Goal: Communication & Community: Answer question/provide support

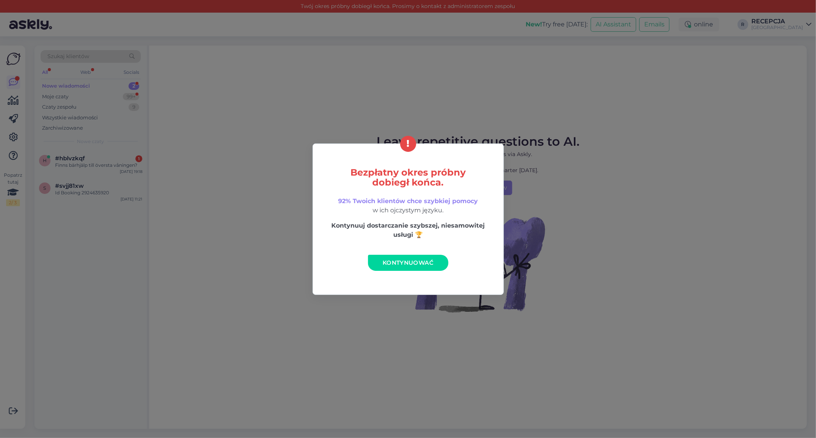
click at [408, 267] on link "Kontynuować" at bounding box center [408, 263] width 80 height 16
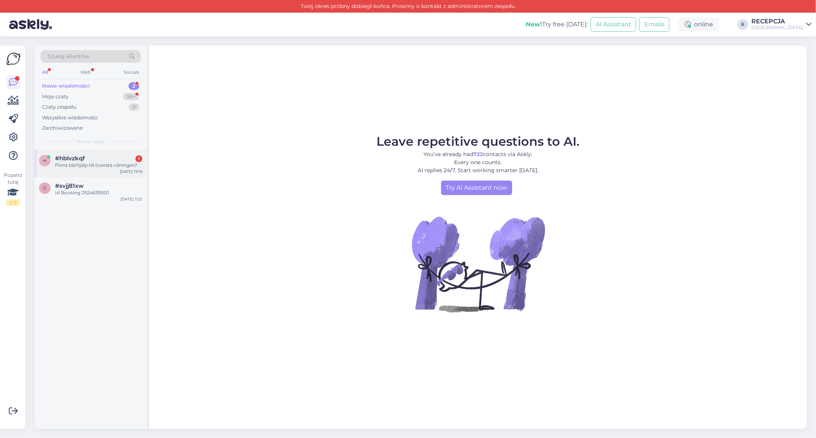
click at [88, 163] on div "Finns bärhjälp till översta våningen?" at bounding box center [98, 165] width 87 height 7
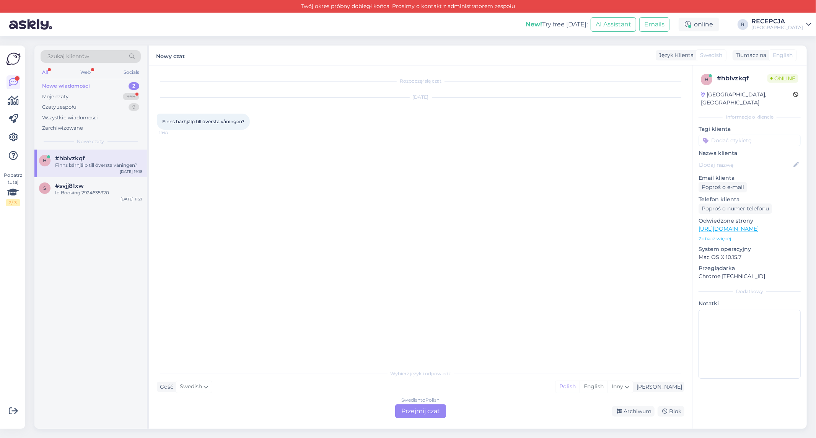
click at [407, 410] on div "Swedish to Polish Przejmij czat" at bounding box center [420, 412] width 51 height 14
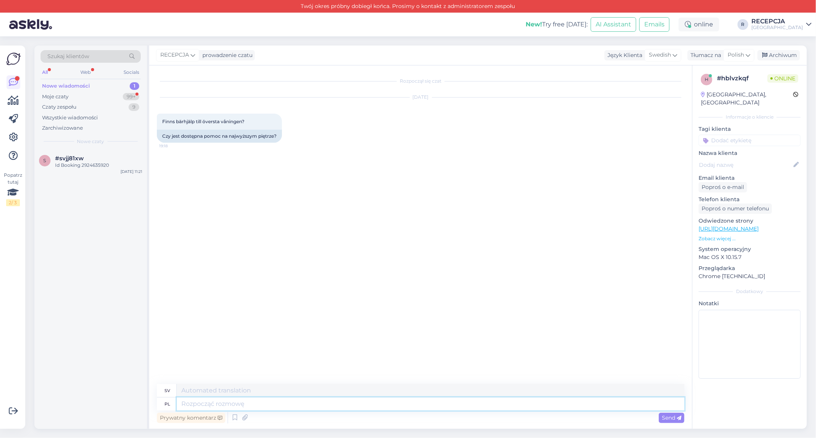
click at [233, 408] on textarea at bounding box center [431, 404] width 508 height 13
type textarea "He"
type textarea "[PERSON_NAME]"
type textarea "Hi"
type textarea "Hej"
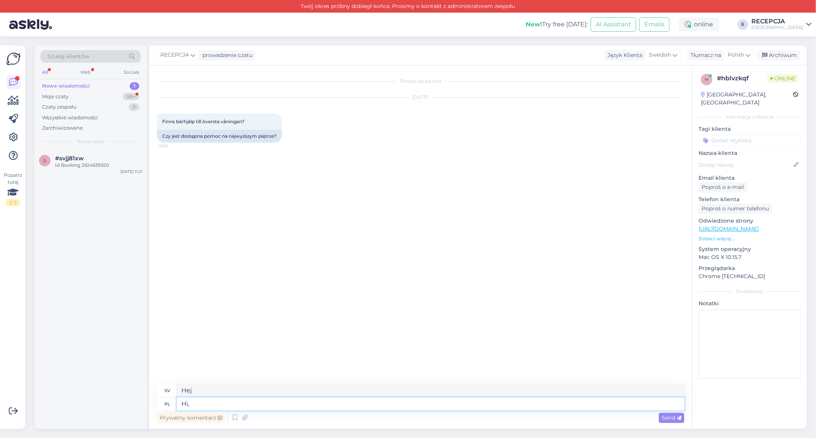
type textarea "Hi,"
type textarea "Hej,"
type textarea "Hi, what"
type textarea "Hej, vad"
type textarea "Hi, what king o"
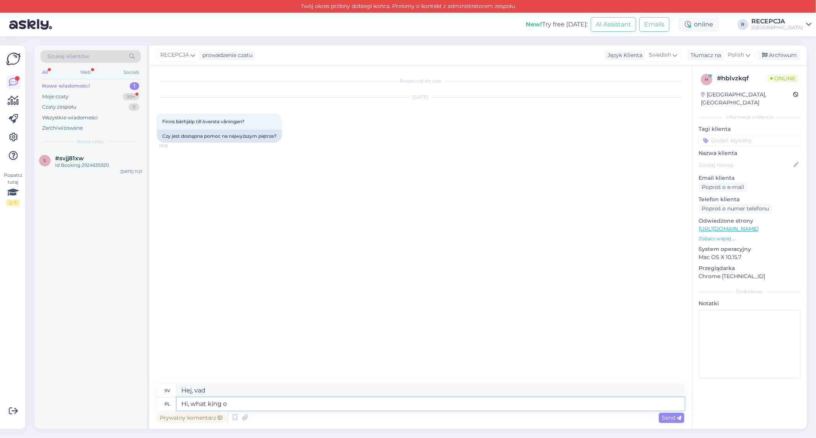
type textarea "Hej, vilken kung"
type textarea "Hi, what king o"
type textarea "Hej, vilken kung o"
type textarea "Hi, what king of"
type textarea "Hej, vilken kung av"
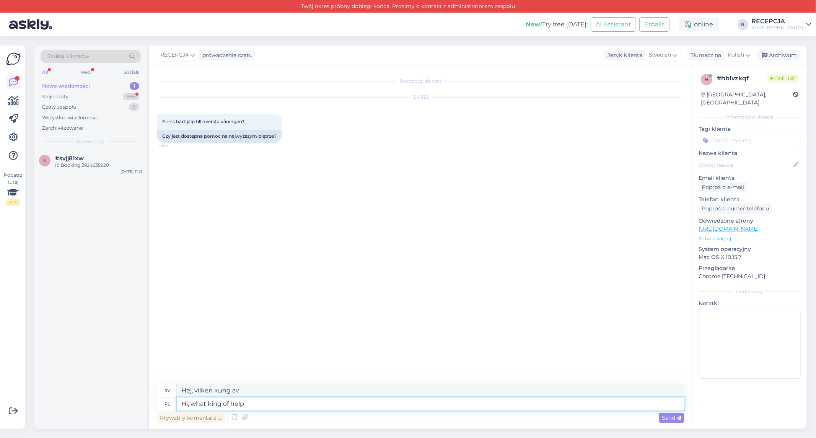
type textarea "Hi, what king of help"
type textarea "Hej, vilken kung av hjälp"
type textarea "Hi, what king of help do y"
type textarea "Hej, vad gör kungen av hjälp?"
type textarea "Hi, what king of help do you n"
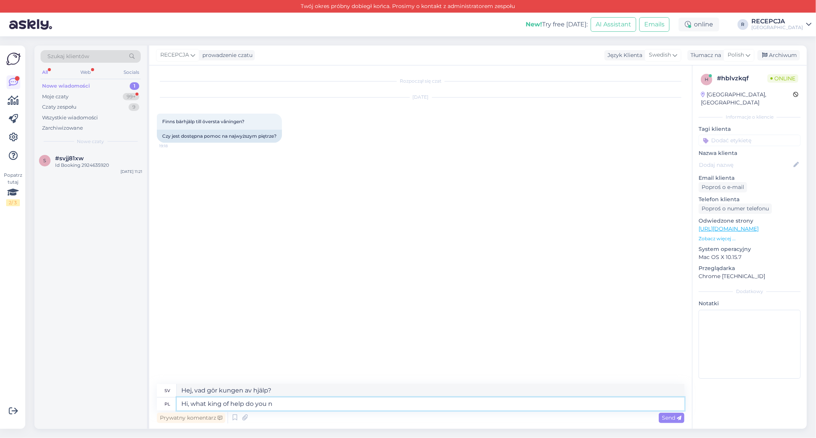
type textarea "Hej, vilken hjälpsam kung gör du?"
type textarea "Hi, what king of help do you need?"
type textarea "Hej, vilken kung av hjälp behöver du?"
click at [222, 404] on textarea "Hi, what king of help do you need?" at bounding box center [431, 404] width 508 height 13
type textarea "Hi, what kin of help do you need?"
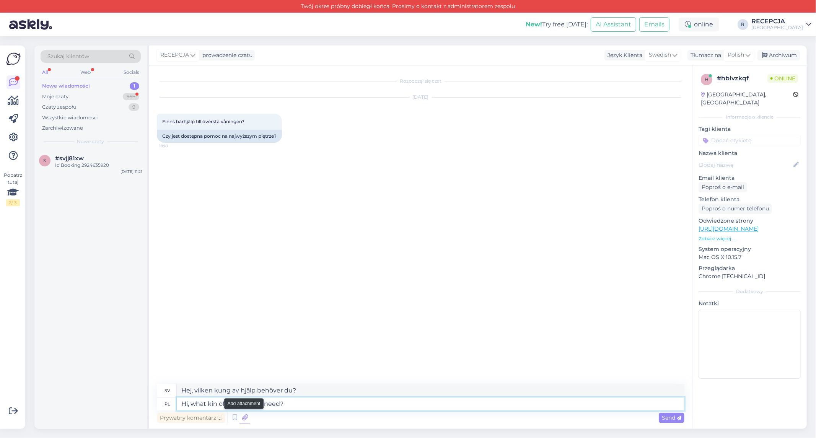
type textarea "Hej, vilken sorts hjälp behöver du?"
type textarea "Hi, what kind of help do you need?"
type textarea "Hej, vilken typ av hjälp behöver du?"
type textarea "Hi, what kind of help do you need?"
click at [666, 418] on span "Send" at bounding box center [672, 417] width 20 height 7
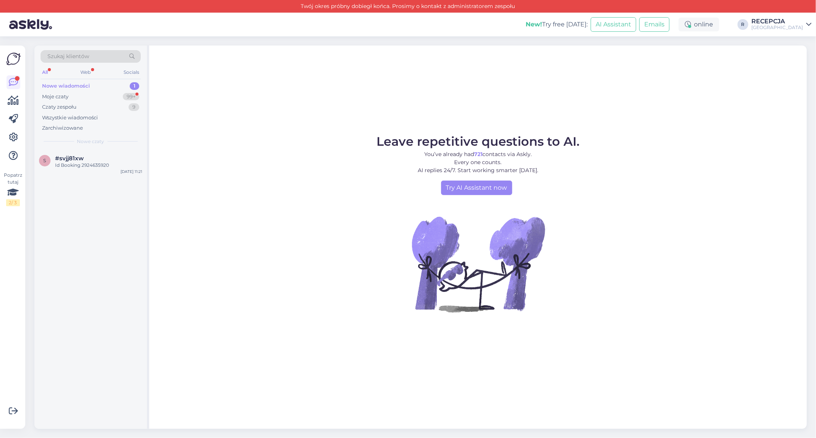
click at [82, 83] on div "Nowe wiadomości" at bounding box center [66, 86] width 48 height 8
click at [94, 94] on div "Moje czaty 99+" at bounding box center [91, 96] width 100 height 11
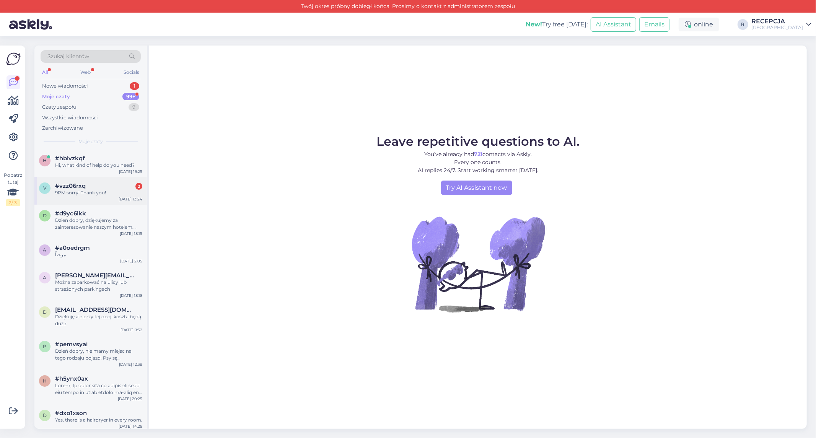
click at [85, 183] on div "#vzz06rxq 2" at bounding box center [98, 186] width 87 height 7
